Goal: Transaction & Acquisition: Download file/media

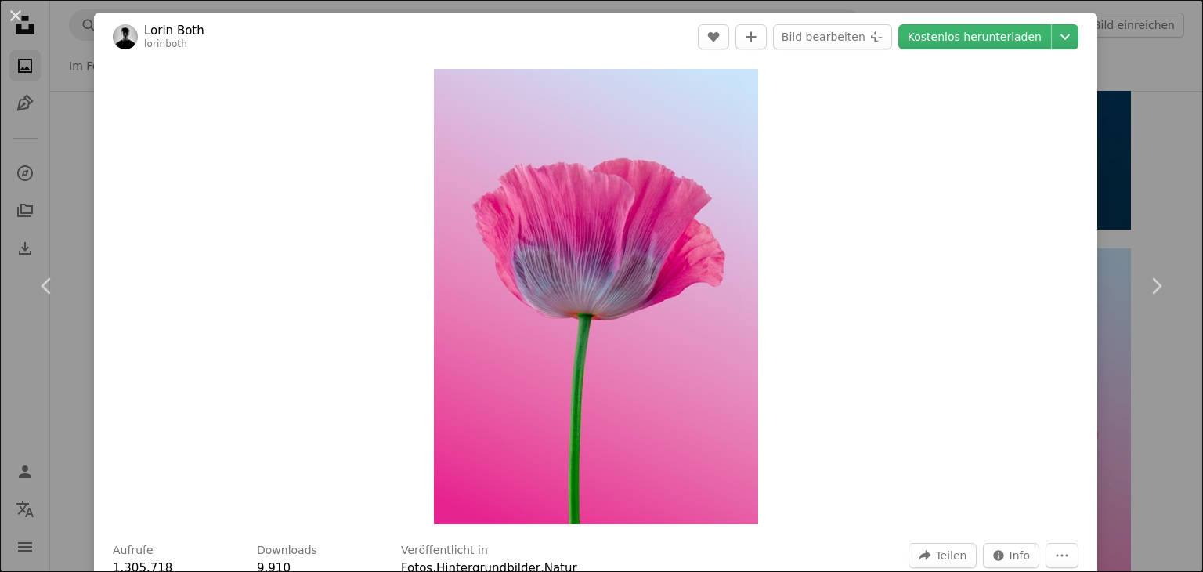
scroll to position [35168, 0]
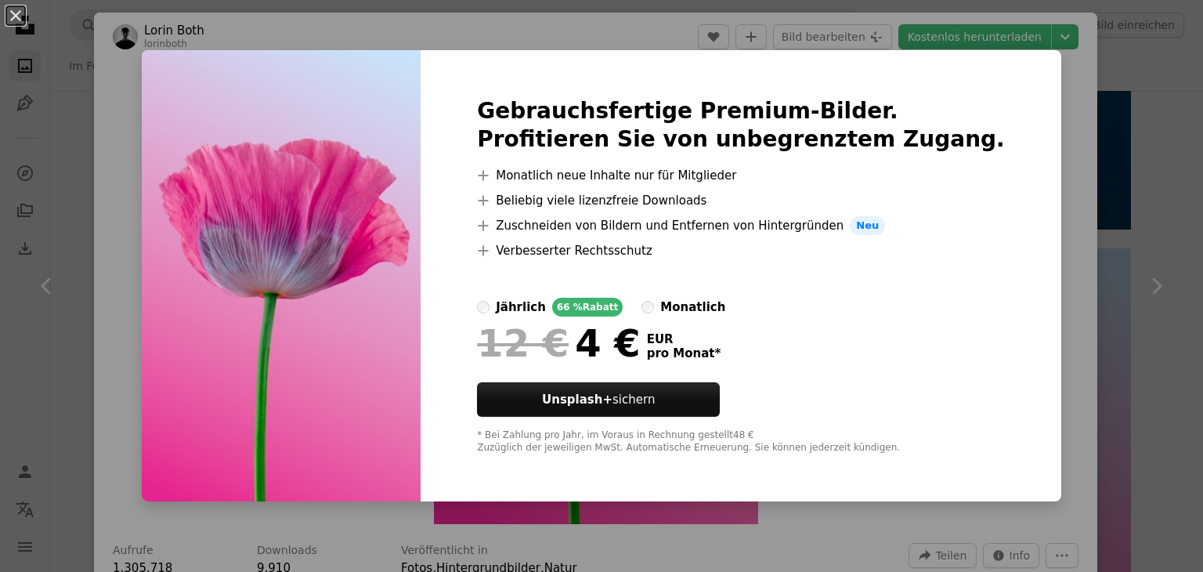
click at [1005, 41] on div "An X shape Gebrauchsfertige Premium-Bilder. Profitieren Sie von unbegrenztem Zu…" at bounding box center [601, 286] width 1203 height 572
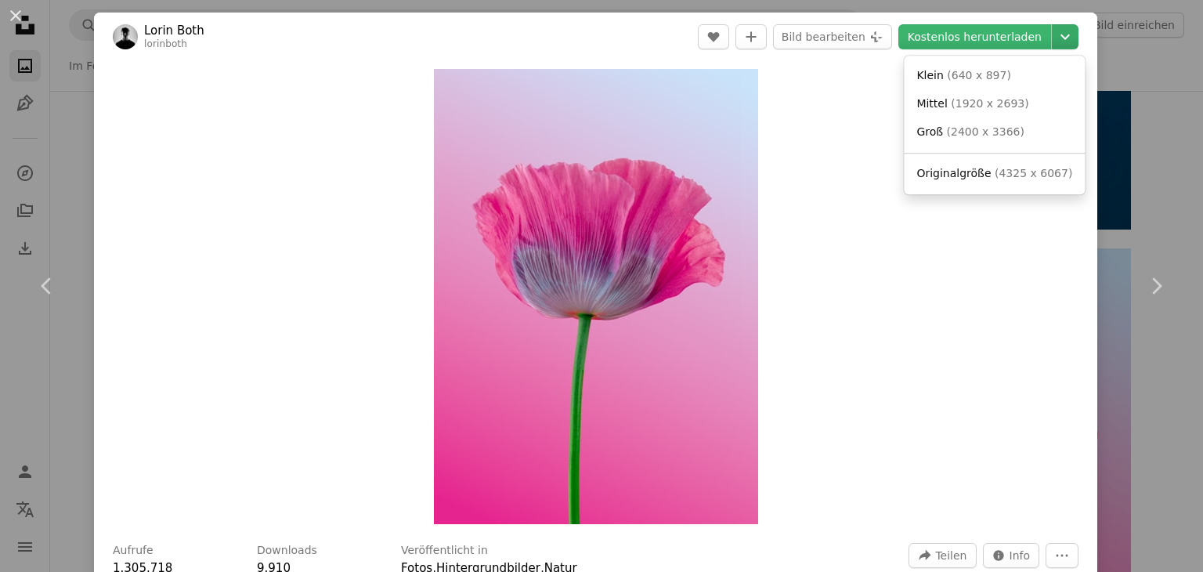
click at [1060, 36] on icon "Downloadgröße auswählen" at bounding box center [1064, 36] width 9 height 5
click at [932, 133] on span "Groß" at bounding box center [929, 131] width 27 height 13
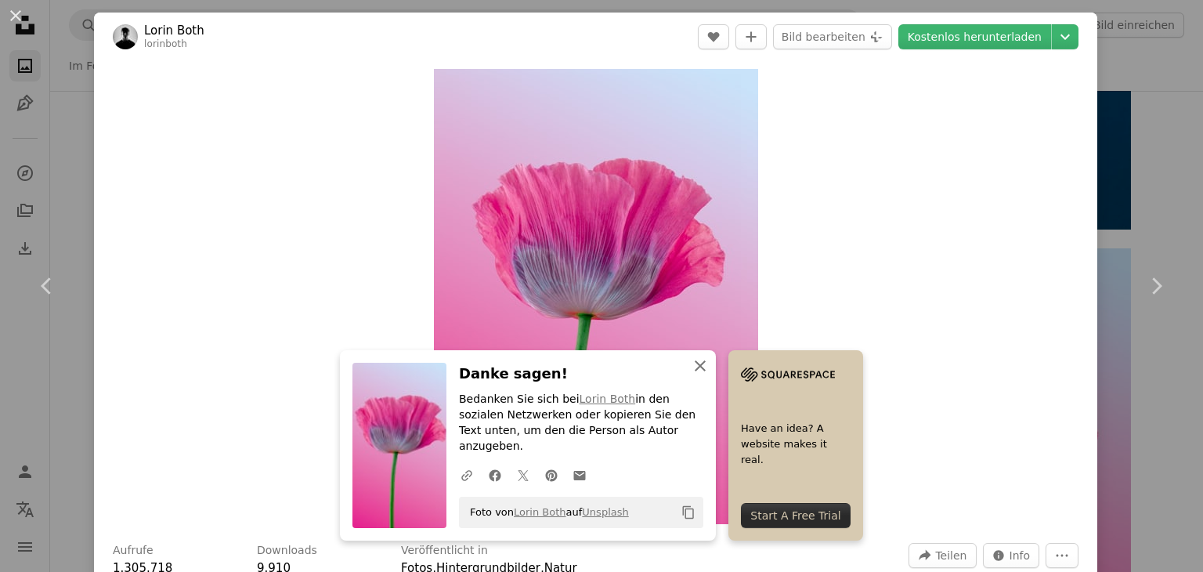
click at [694, 371] on icon "button" at bounding box center [699, 365] width 11 height 11
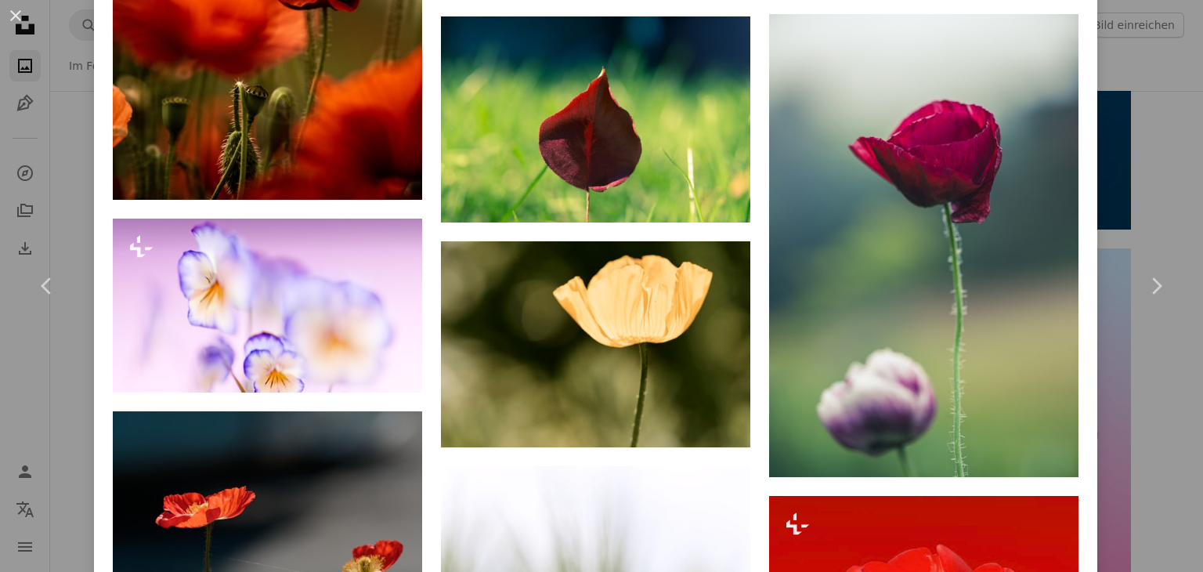
scroll to position [11180, 0]
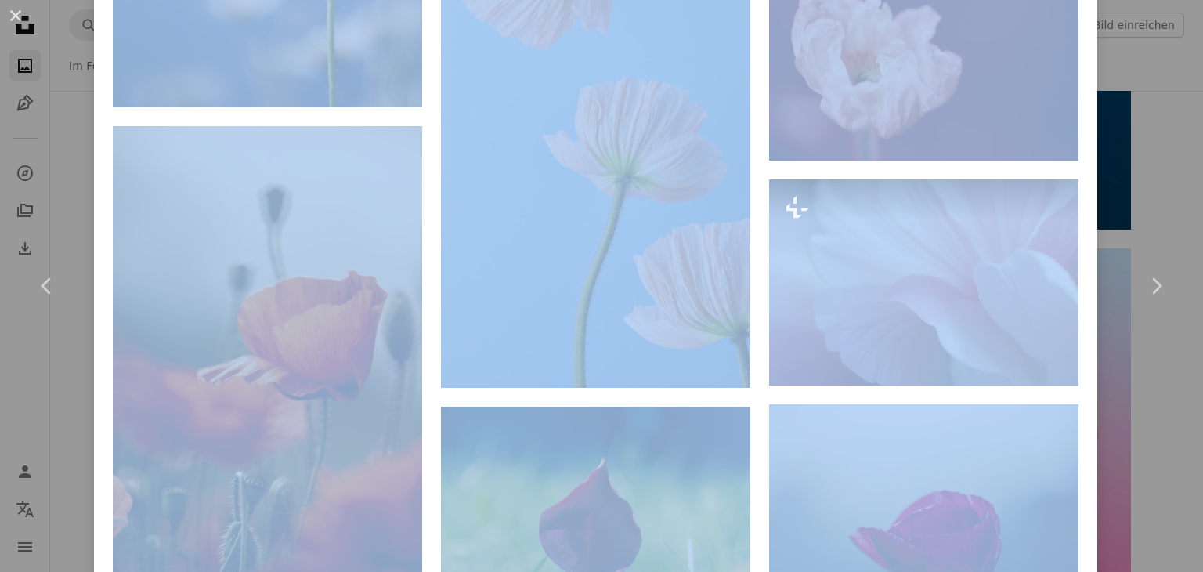
drag, startPoint x: 1084, startPoint y: 491, endPoint x: 236, endPoint y: 563, distance: 850.9
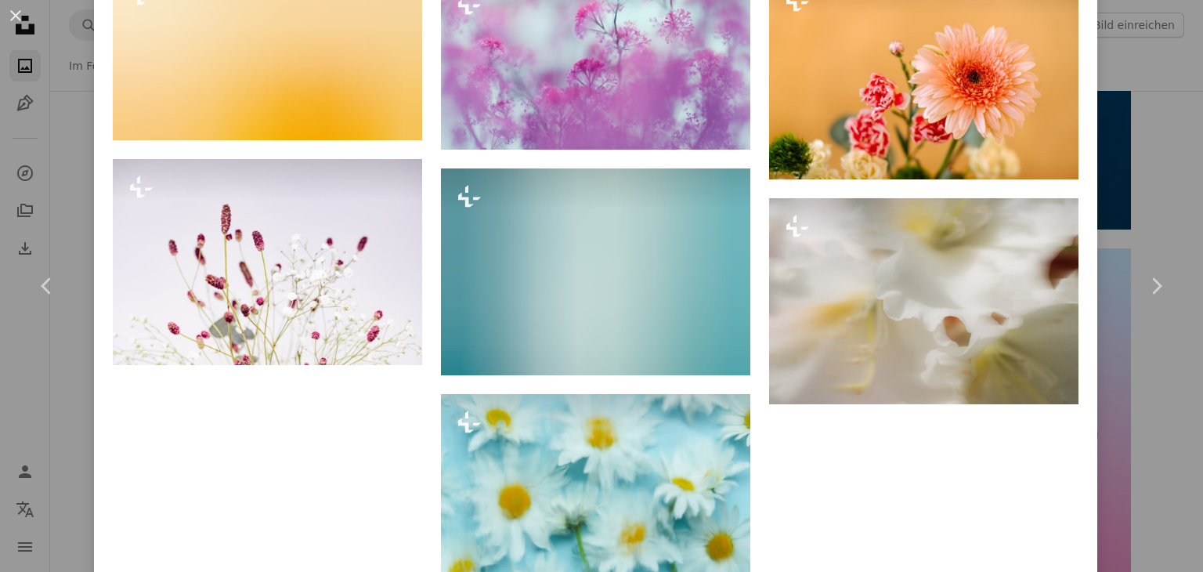
scroll to position [6003, 0]
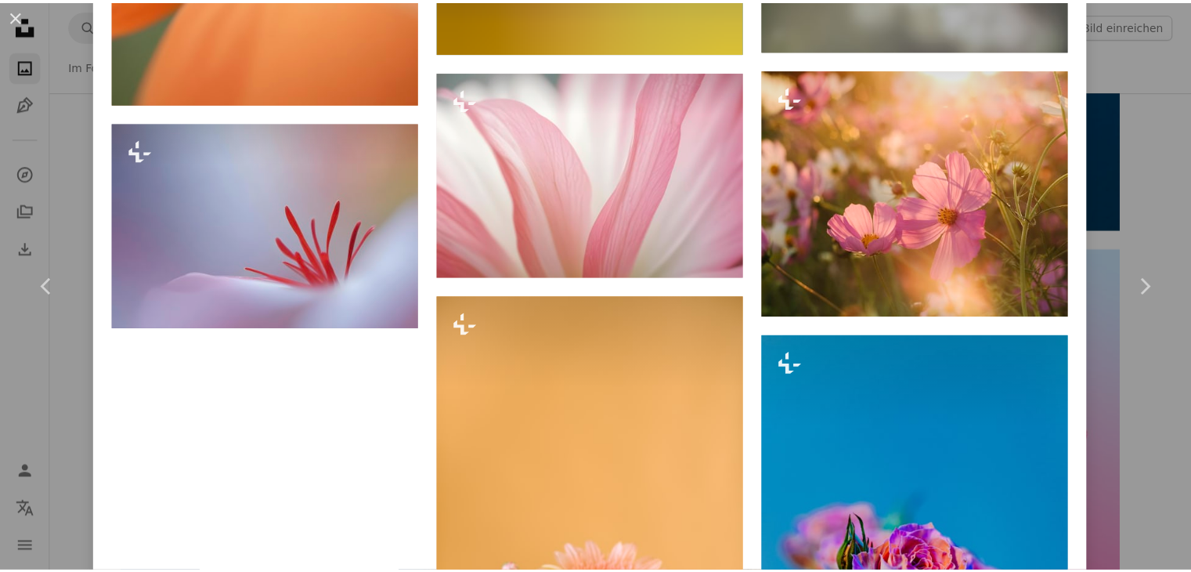
scroll to position [7592, 0]
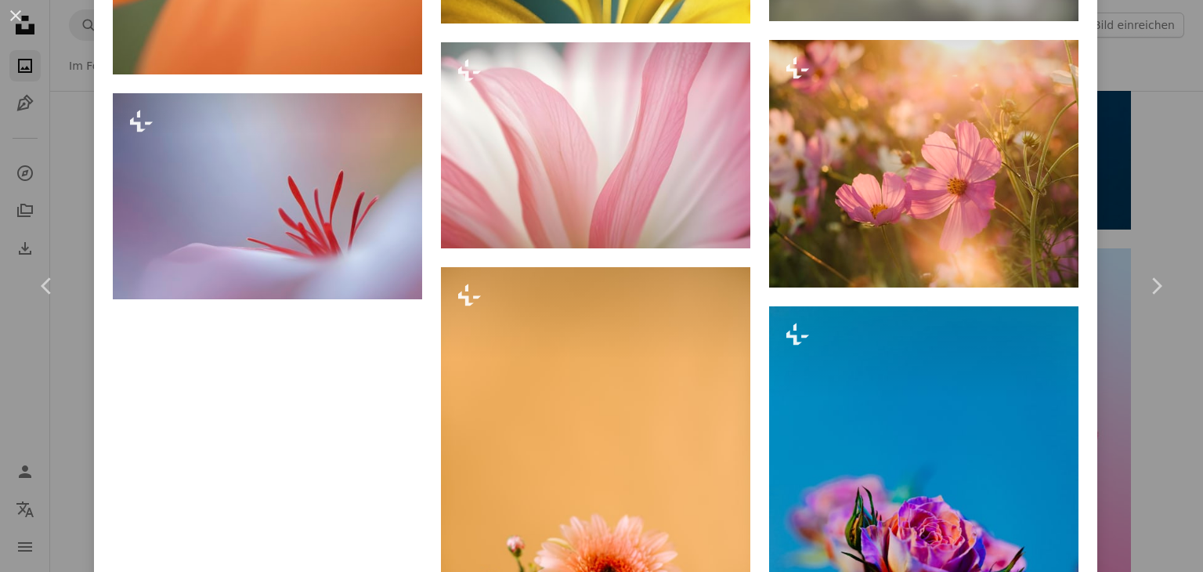
click at [1177, 527] on div "An X shape Chevron left Chevron right [PERSON_NAME] Für Unsplash+ A heart A plu…" at bounding box center [601, 286] width 1203 height 572
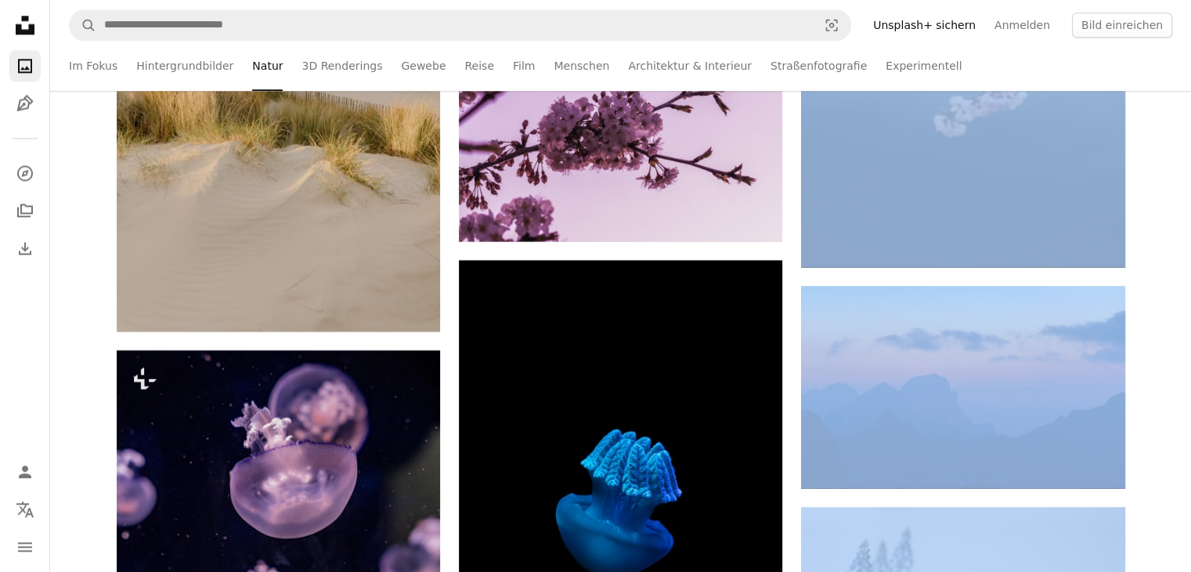
scroll to position [37932, 0]
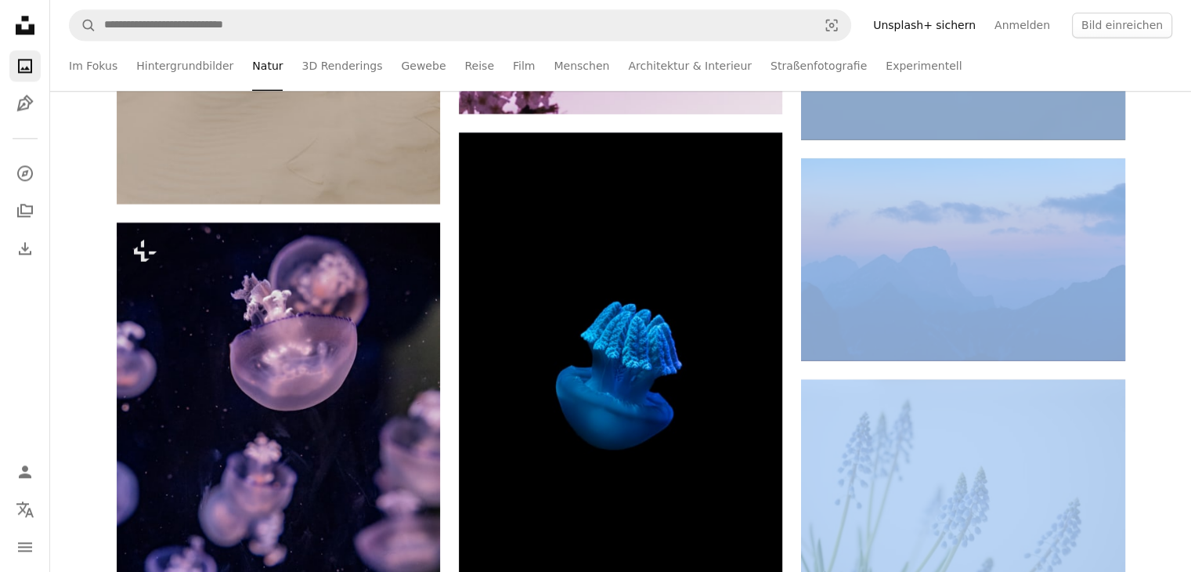
drag, startPoint x: 1177, startPoint y: 527, endPoint x: 1196, endPoint y: 532, distance: 20.1
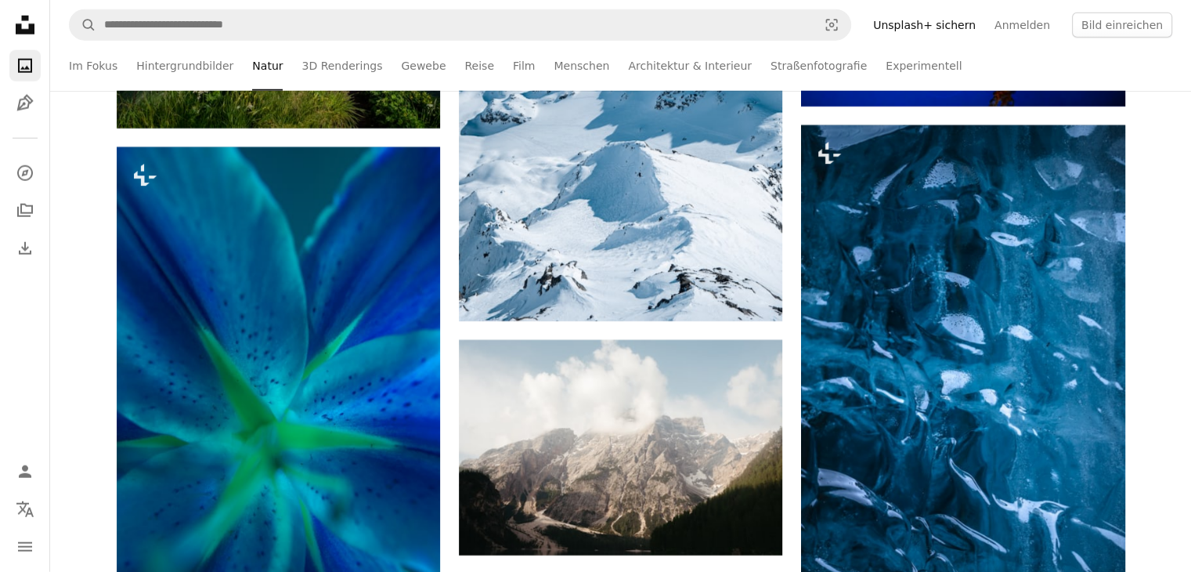
scroll to position [46874, 0]
